Goal: Transaction & Acquisition: Purchase product/service

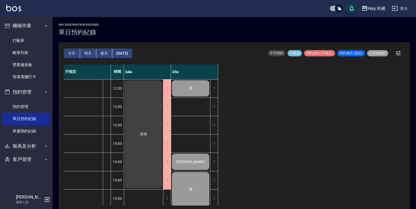
scroll to position [140, 0]
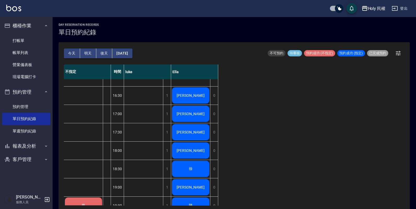
click at [127, 53] on button "[DATE]" at bounding box center [122, 53] width 20 height 10
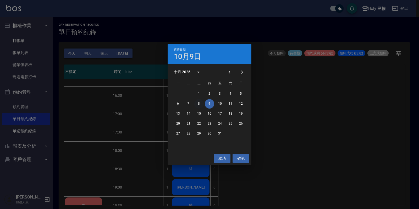
click at [200, 103] on button "8" at bounding box center [198, 103] width 9 height 9
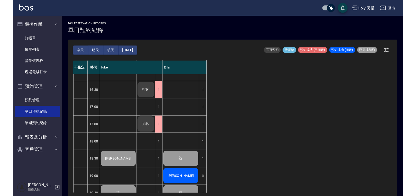
scroll to position [172, 0]
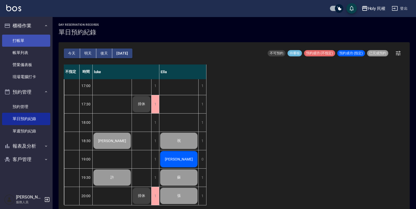
drag, startPoint x: 20, startPoint y: 49, endPoint x: 20, endPoint y: 36, distance: 12.8
click at [20, 49] on link "帳單列表" at bounding box center [26, 53] width 48 height 12
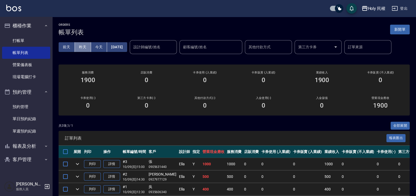
click at [84, 49] on button "昨天" at bounding box center [83, 47] width 16 height 10
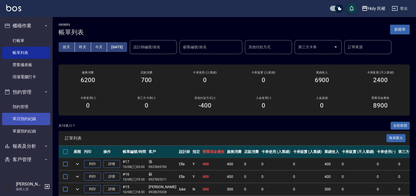
click at [30, 120] on link "單日預約紀錄" at bounding box center [26, 119] width 48 height 12
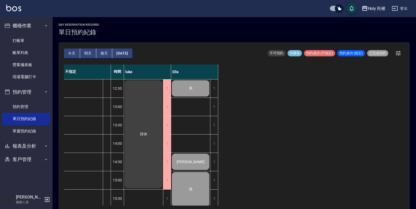
scroll to position [98, 0]
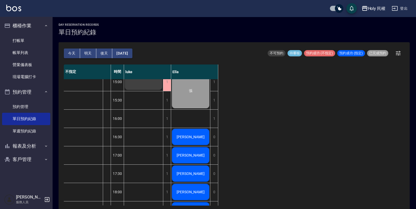
click at [181, 139] on div "[PERSON_NAME]" at bounding box center [190, 137] width 39 height 18
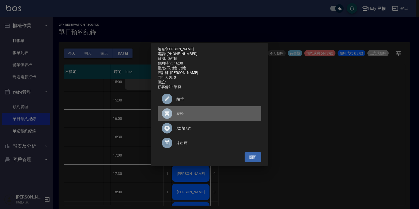
click at [183, 114] on span "結帳" at bounding box center [217, 114] width 81 height 6
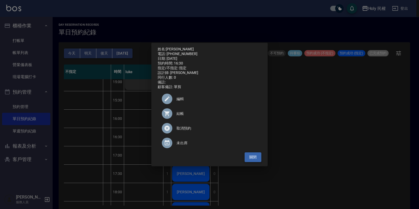
click at [252, 158] on button "關閉" at bounding box center [253, 157] width 17 height 10
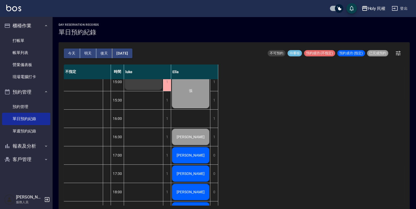
click at [71, 53] on button "今天" at bounding box center [72, 53] width 16 height 10
click at [125, 50] on button "[DATE]" at bounding box center [122, 53] width 20 height 10
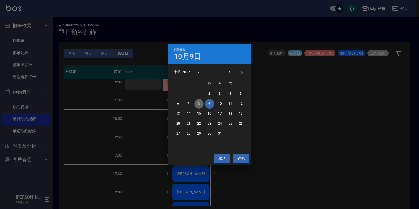
click at [197, 101] on button "8" at bounding box center [198, 103] width 9 height 9
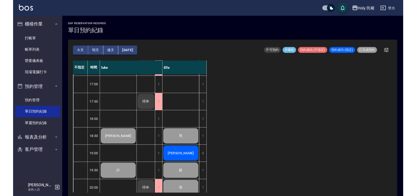
scroll to position [172, 0]
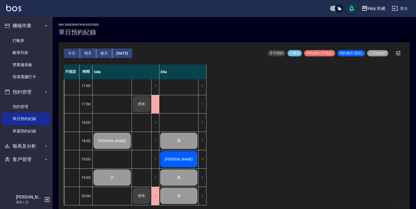
click at [176, 152] on div "[PERSON_NAME]" at bounding box center [179, 159] width 39 height 18
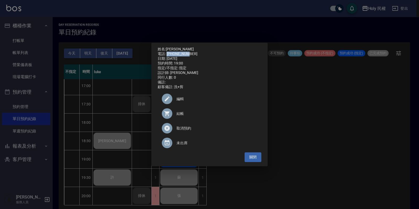
drag, startPoint x: 167, startPoint y: 51, endPoint x: 189, endPoint y: 52, distance: 21.3
click at [189, 52] on div "電話: [PHONE_NUMBER]" at bounding box center [210, 54] width 104 height 5
copy div "0928466078"
click at [261, 161] on button "關閉" at bounding box center [253, 157] width 17 height 10
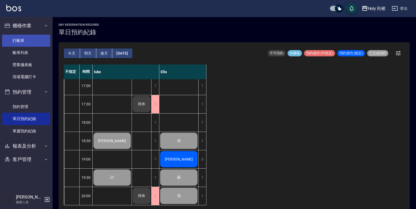
click at [29, 43] on link "打帳單" at bounding box center [26, 41] width 48 height 12
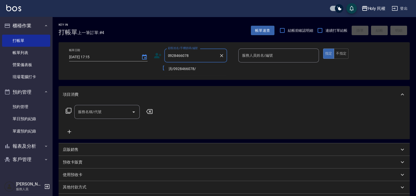
click at [195, 69] on li "洪/0928466078/" at bounding box center [195, 68] width 63 height 9
type input "洪/0928466078/"
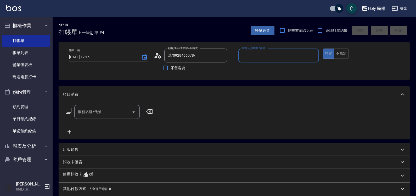
click at [259, 50] on div "服務人員姓名/編號" at bounding box center [279, 55] width 81 height 14
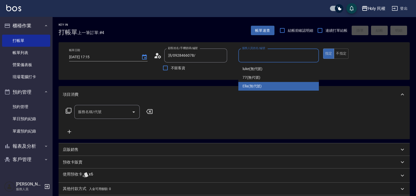
click at [261, 85] on span "Ella (無代號)" at bounding box center [252, 86] width 19 height 6
type input "Ella(無代號)"
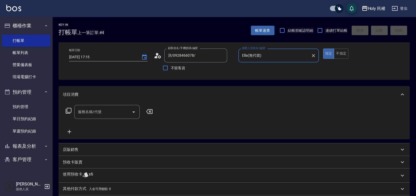
click at [153, 54] on div "帳單日期 [DATE] 17:15 顧客姓名/手機號碼/編號 [PERSON_NAME]/0928466078/ 顧客姓名/手機號碼/編號 不留客資 服務人員…" at bounding box center [234, 60] width 339 height 25
click at [157, 54] on circle at bounding box center [157, 54] width 3 height 3
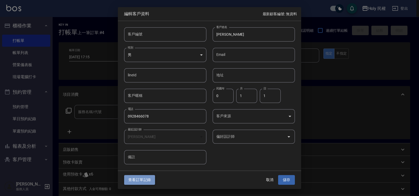
click at [151, 180] on button "查看訂單記錄" at bounding box center [139, 180] width 31 height 10
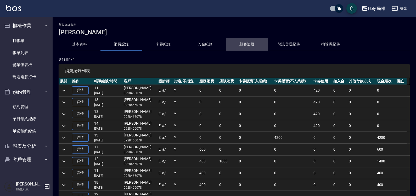
click at [248, 43] on button "顧客追蹤" at bounding box center [247, 44] width 42 height 13
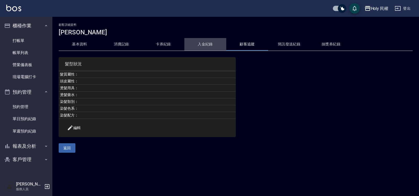
click at [207, 46] on button "入金紀錄" at bounding box center [205, 44] width 42 height 13
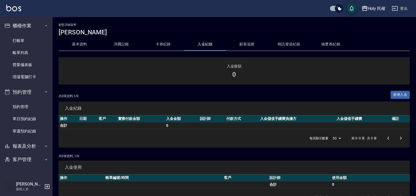
click at [278, 46] on button "簡訊發送紀錄" at bounding box center [289, 44] width 42 height 13
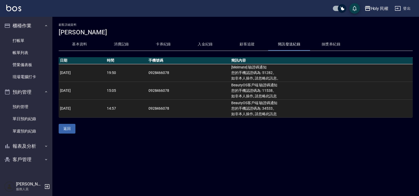
click at [325, 46] on button "抽獎券紀錄" at bounding box center [331, 44] width 42 height 13
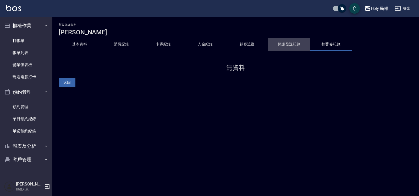
click at [284, 46] on button "簡訊發送紀錄" at bounding box center [289, 44] width 42 height 13
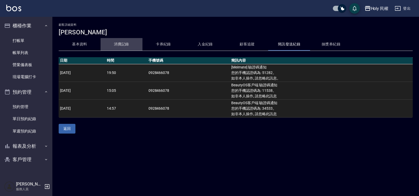
click at [124, 43] on button "消費記錄" at bounding box center [122, 44] width 42 height 13
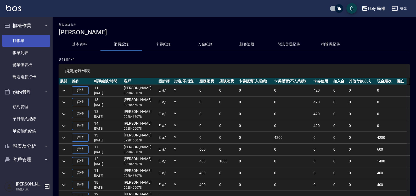
click at [18, 40] on link "打帳單" at bounding box center [26, 41] width 48 height 12
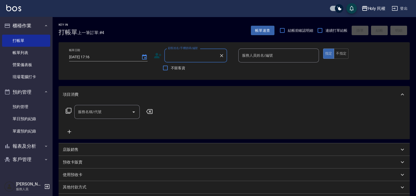
drag, startPoint x: 180, startPoint y: 50, endPoint x: 180, endPoint y: 55, distance: 5.8
click at [195, 69] on li "洪/0928466078/" at bounding box center [195, 68] width 63 height 9
type input "洪/0928466078/"
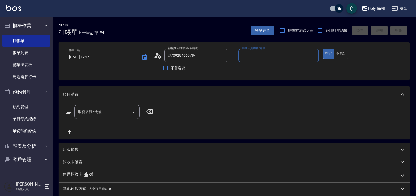
click at [268, 59] on input "服務人員姓名/編號" at bounding box center [279, 55] width 76 height 9
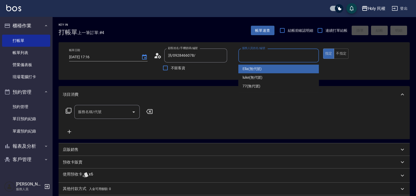
click at [268, 68] on div "Ella (無代號)" at bounding box center [279, 68] width 81 height 9
type input "Ella(無代號)"
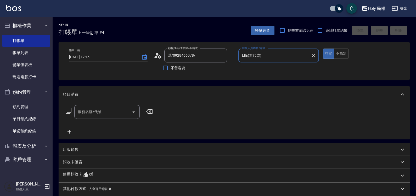
click at [127, 170] on div "使用預收卡 x6" at bounding box center [235, 175] width 352 height 14
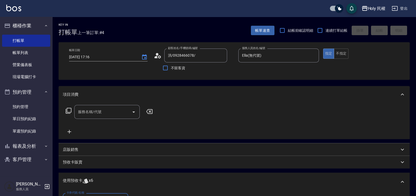
scroll to position [32, 0]
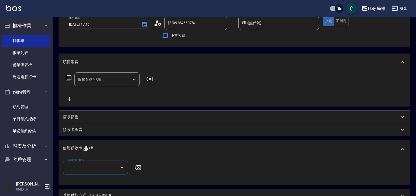
click at [110, 163] on input "卡券代號/名稱" at bounding box center [91, 167] width 53 height 9
click at [110, 177] on div "剪髮買8送2共10次 剩餘6張" at bounding box center [95, 180] width 65 height 9
type input "剪髮買8送2共10次"
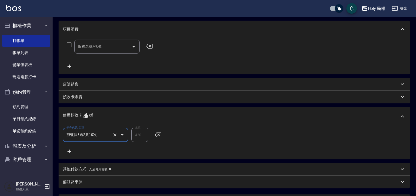
scroll to position [116, 0]
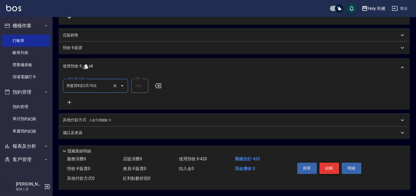
click at [332, 166] on button "結帳" at bounding box center [330, 167] width 20 height 11
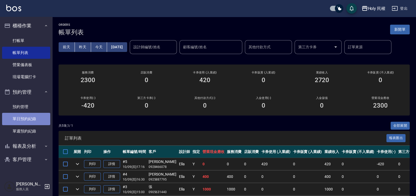
click at [33, 119] on link "單日預約紀錄" at bounding box center [26, 119] width 48 height 12
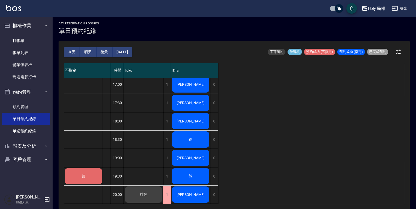
scroll to position [140, 0]
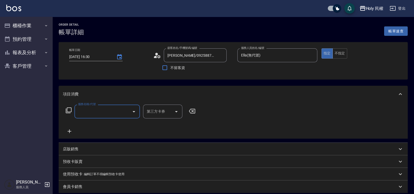
click at [117, 113] on input "服務名稱/代號" at bounding box center [103, 111] width 53 height 9
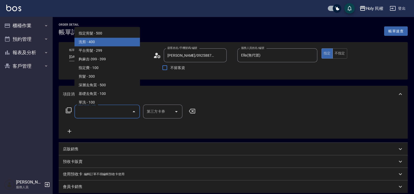
click at [100, 40] on span "洗剪 - 400" at bounding box center [106, 42] width 65 height 9
type input "洗剪(3)"
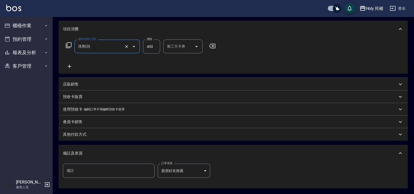
scroll to position [115, 0]
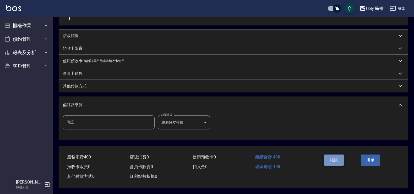
click at [331, 155] on button "結帳" at bounding box center [334, 160] width 20 height 11
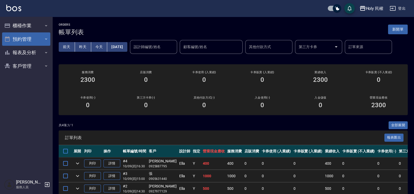
click at [21, 43] on button "預約管理" at bounding box center [26, 39] width 48 height 14
